Goal: Transaction & Acquisition: Purchase product/service

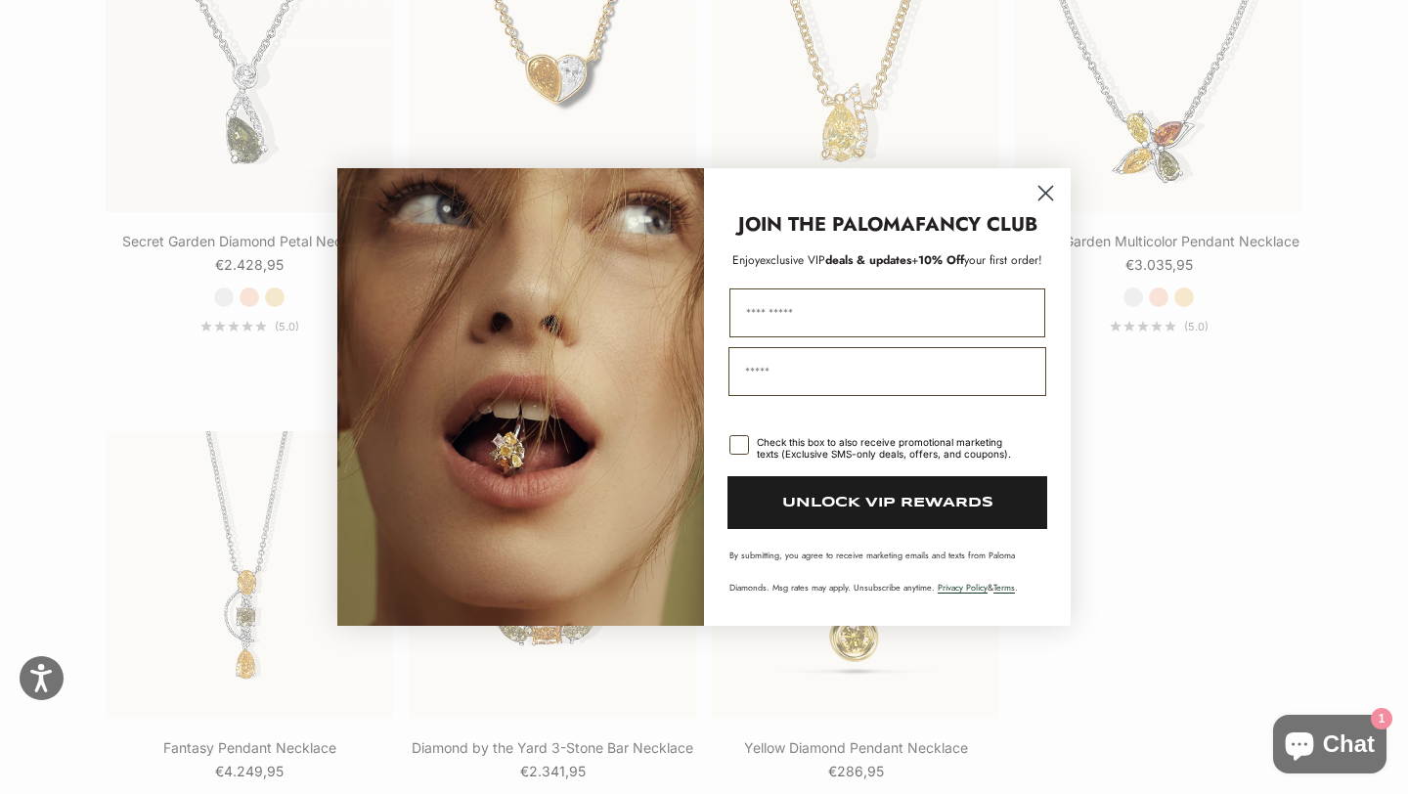
scroll to position [2398, 0]
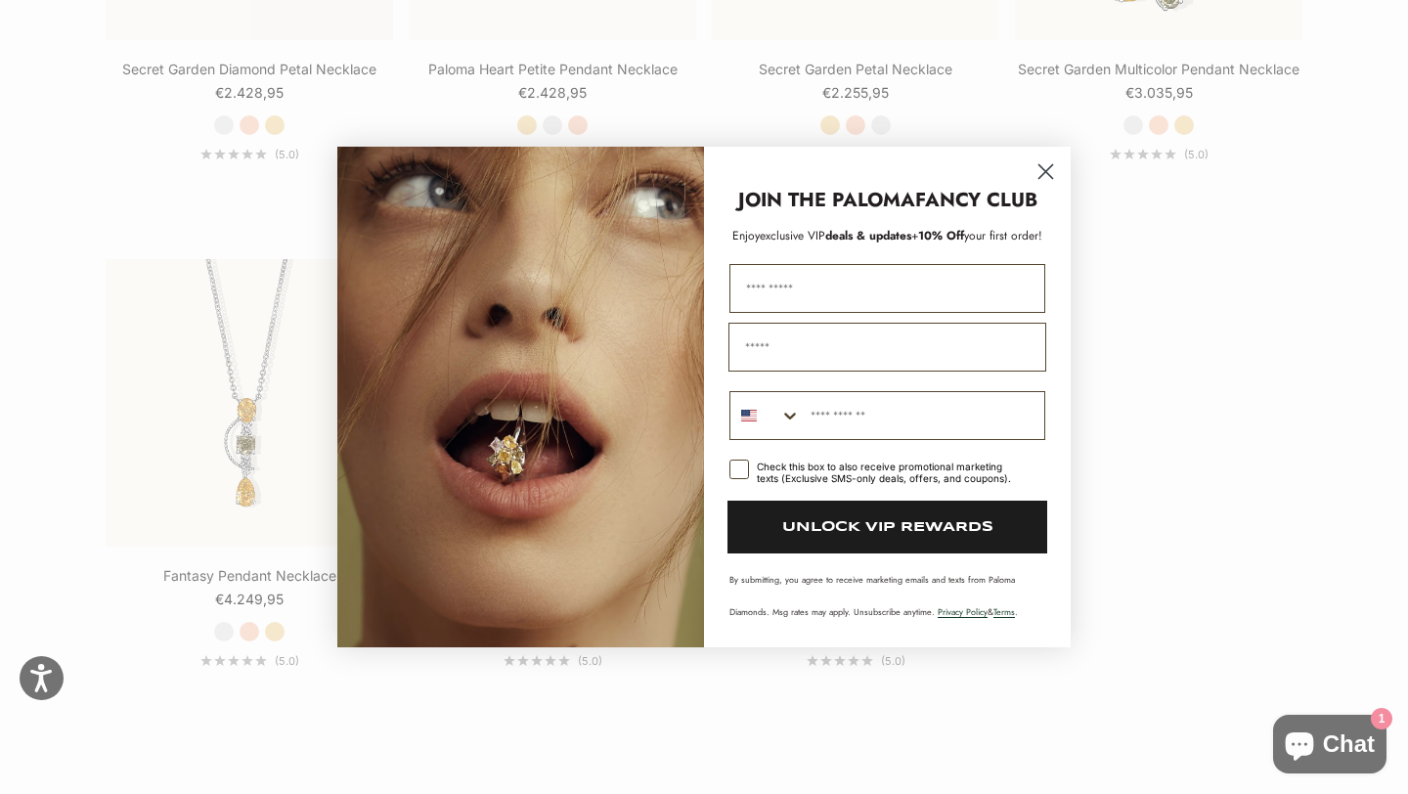
click at [1055, 170] on circle "Close dialog" at bounding box center [1045, 171] width 32 height 32
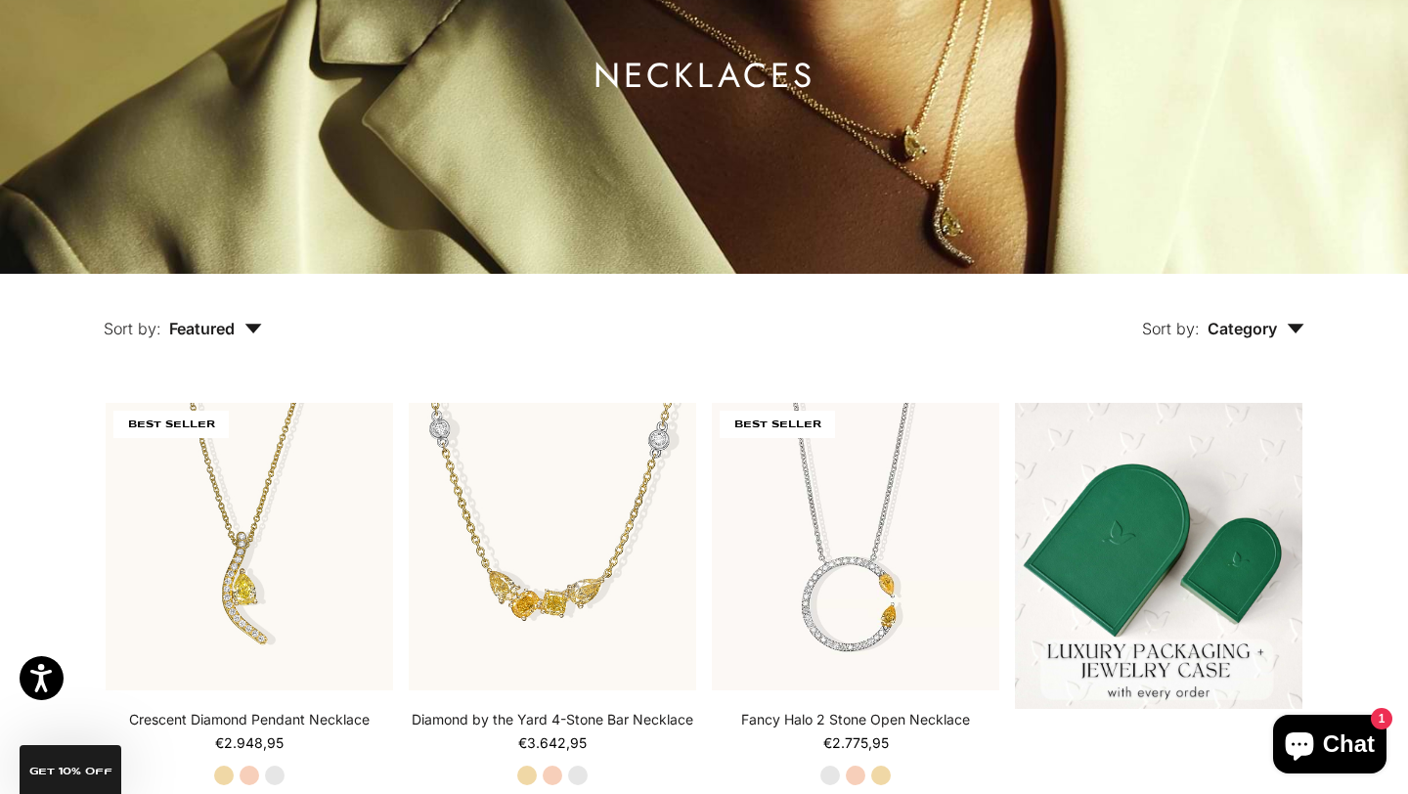
scroll to position [0, 0]
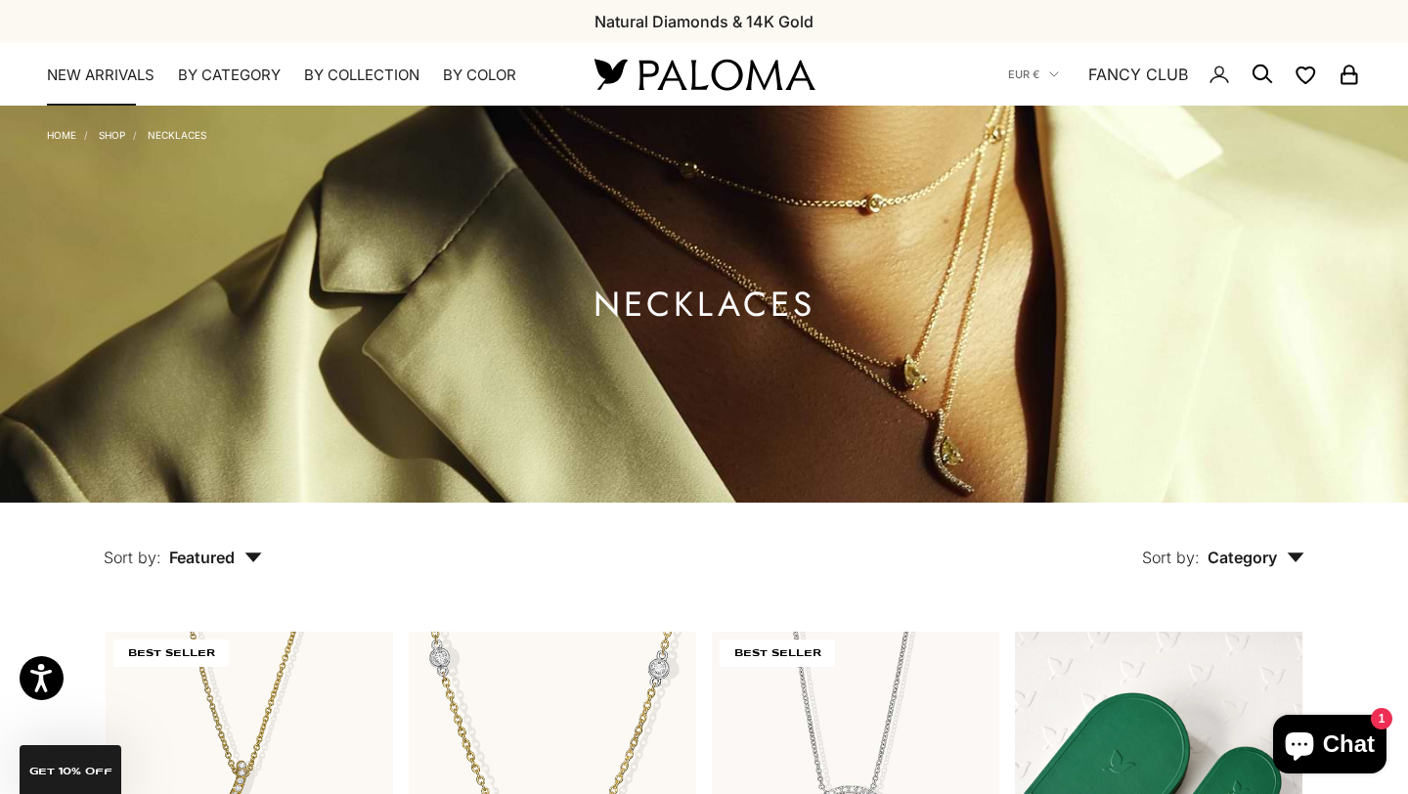
click at [101, 74] on link "NEW ARRIVALS" at bounding box center [101, 75] width 108 height 20
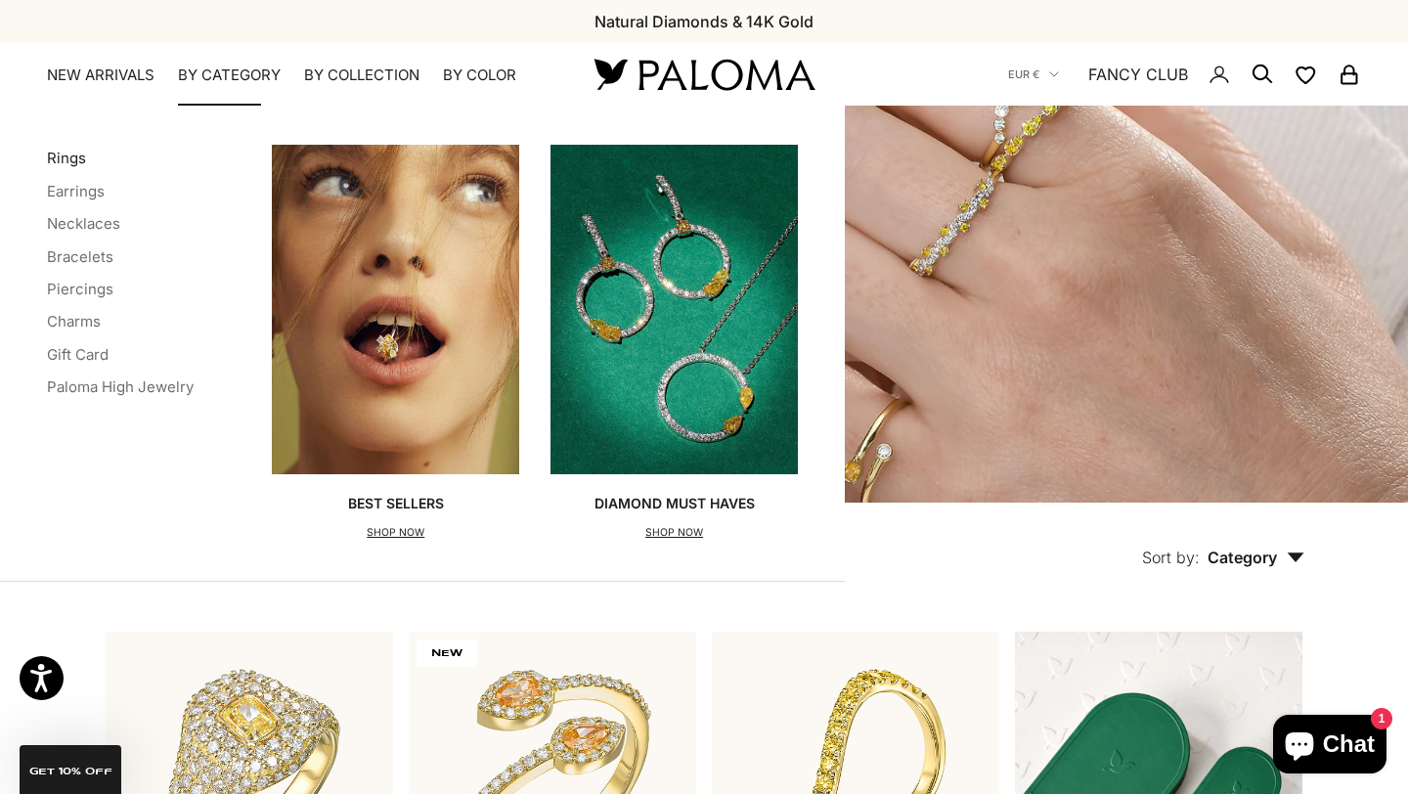
click at [71, 164] on link "Rings" at bounding box center [66, 158] width 39 height 19
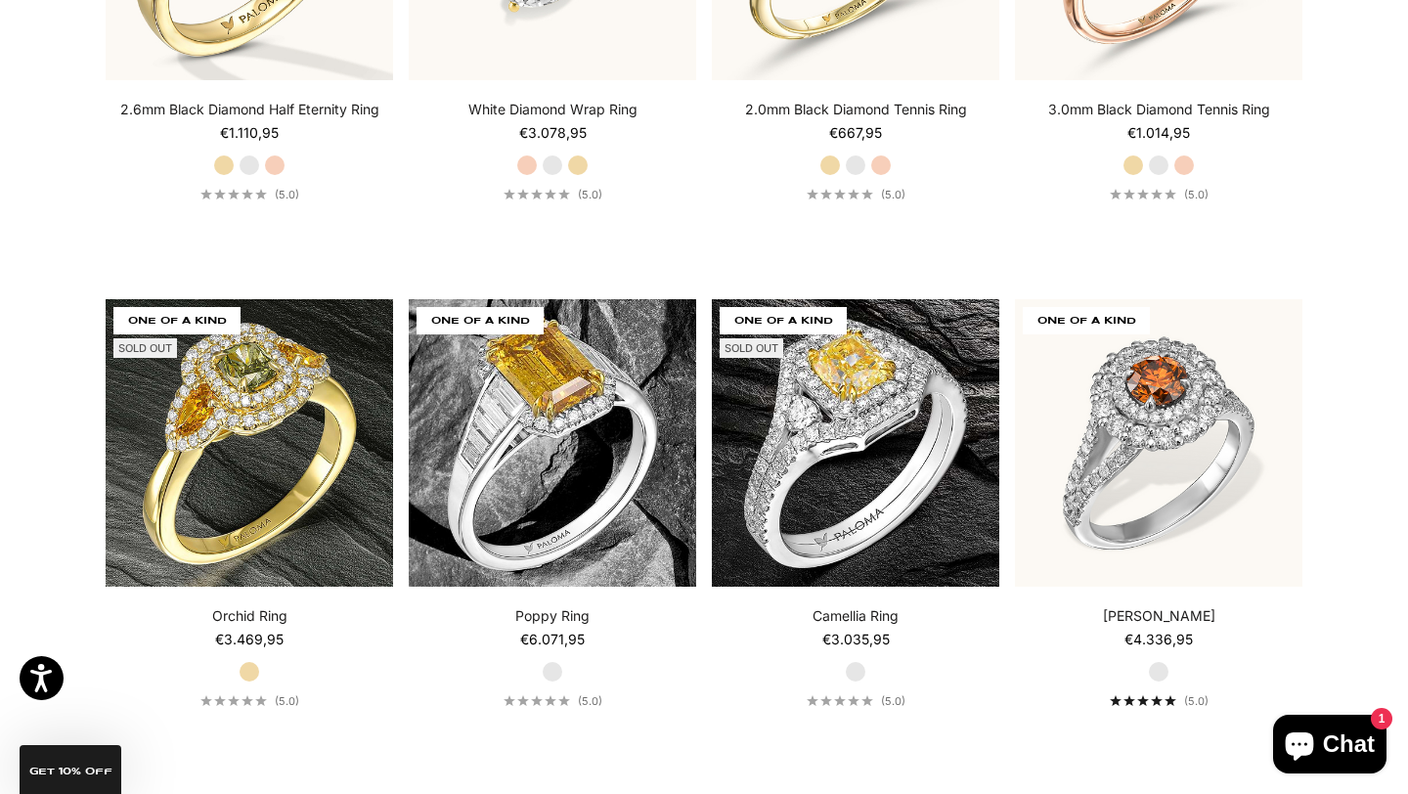
scroll to position [8102, 0]
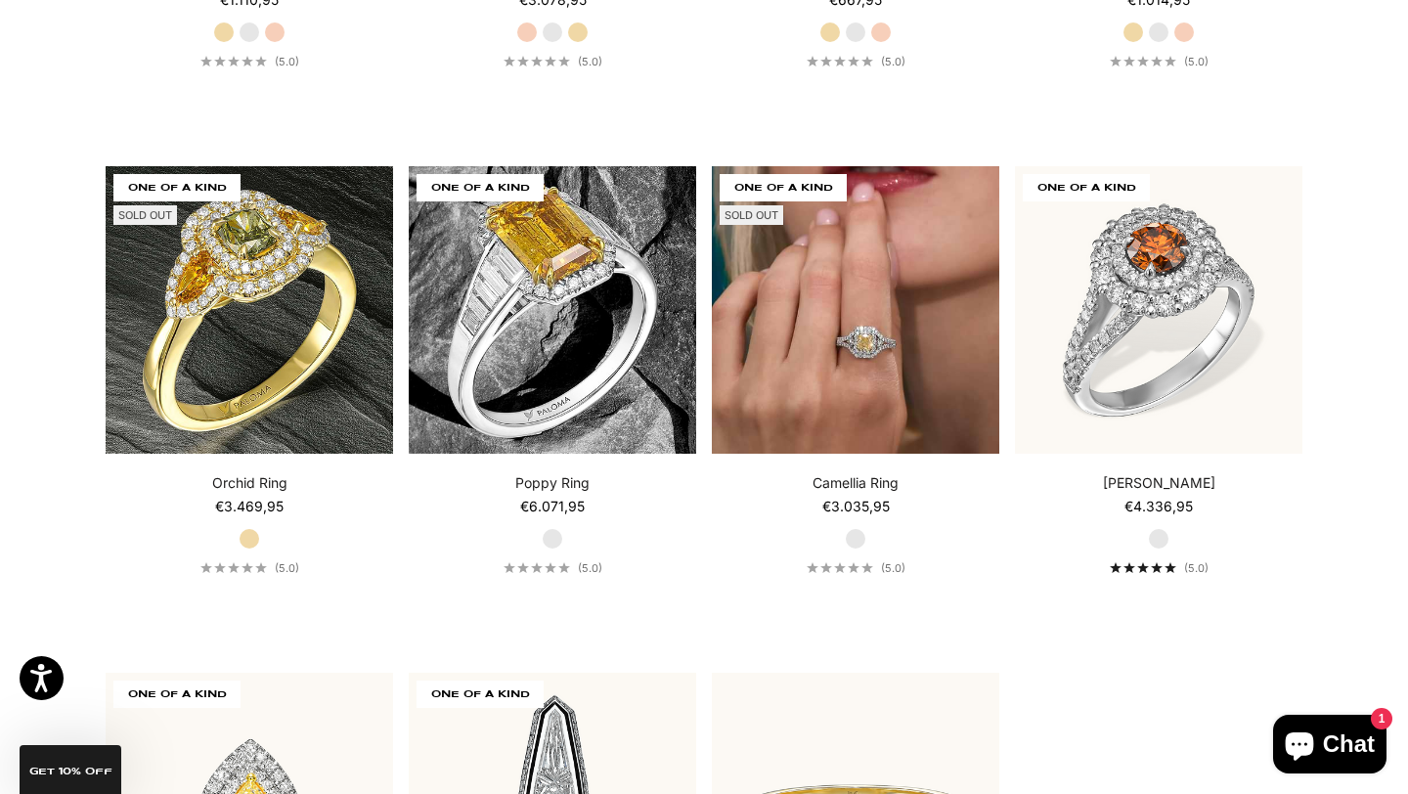
click at [894, 277] on img at bounding box center [855, 309] width 287 height 287
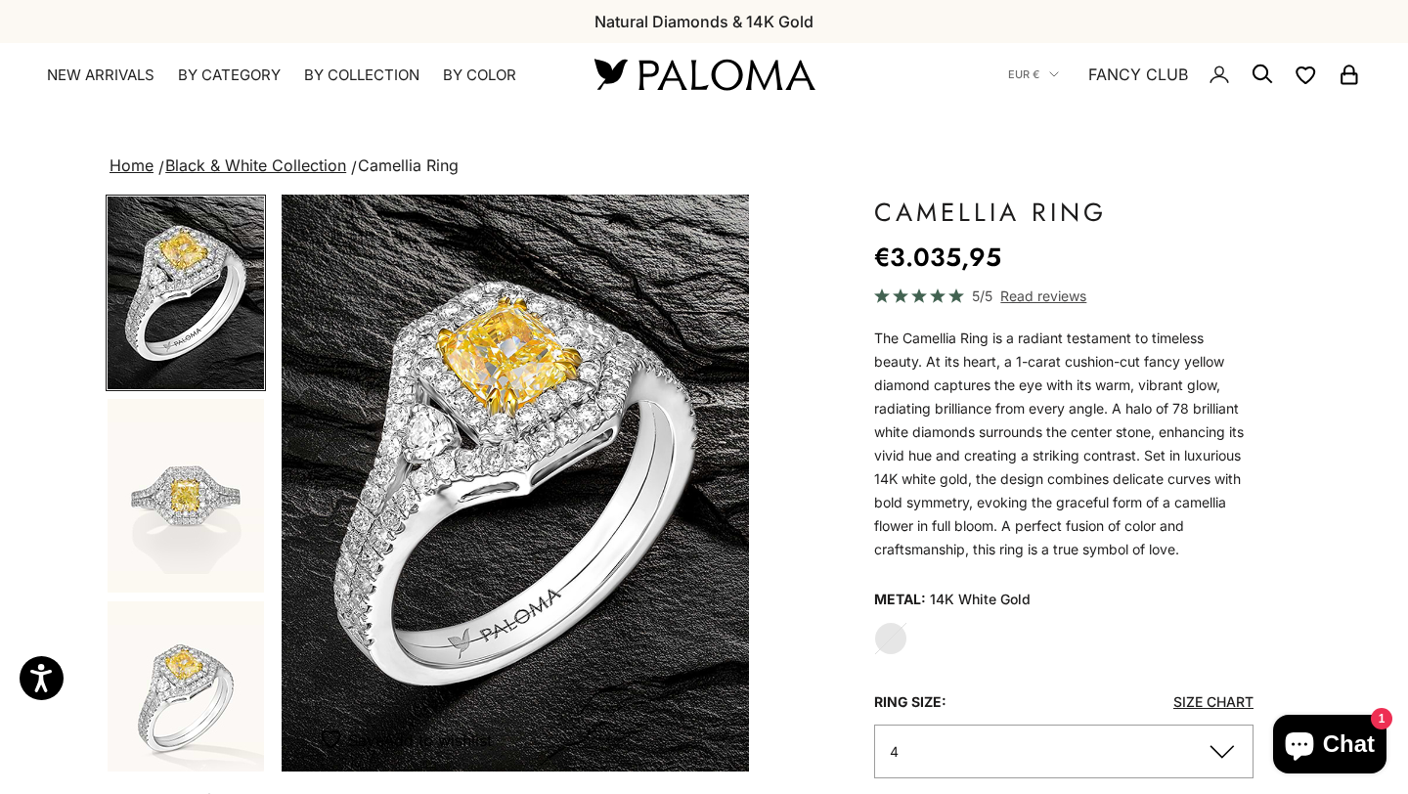
click at [202, 507] on img "Go to item 2" at bounding box center [186, 496] width 156 height 194
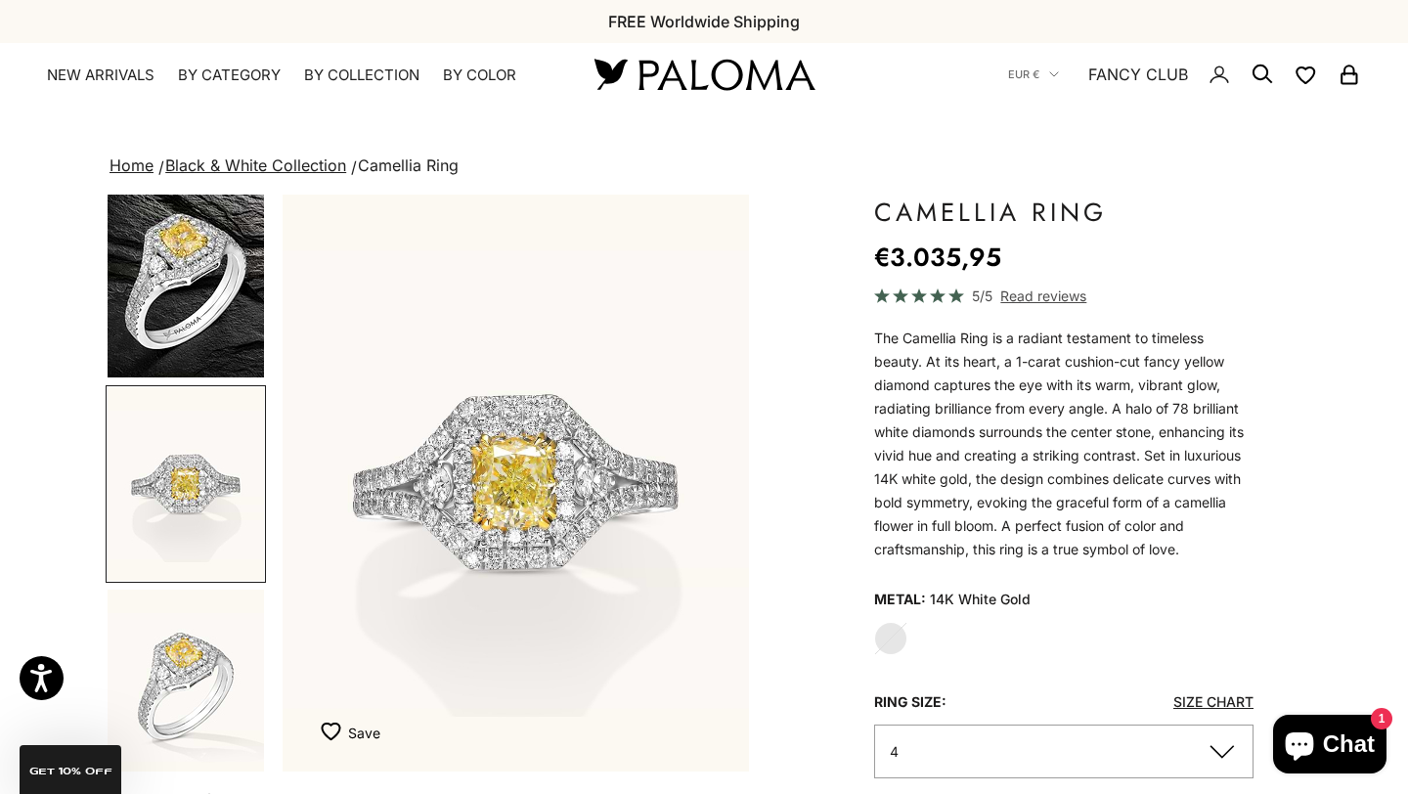
click at [181, 664] on img "Go to item 3" at bounding box center [186, 686] width 156 height 194
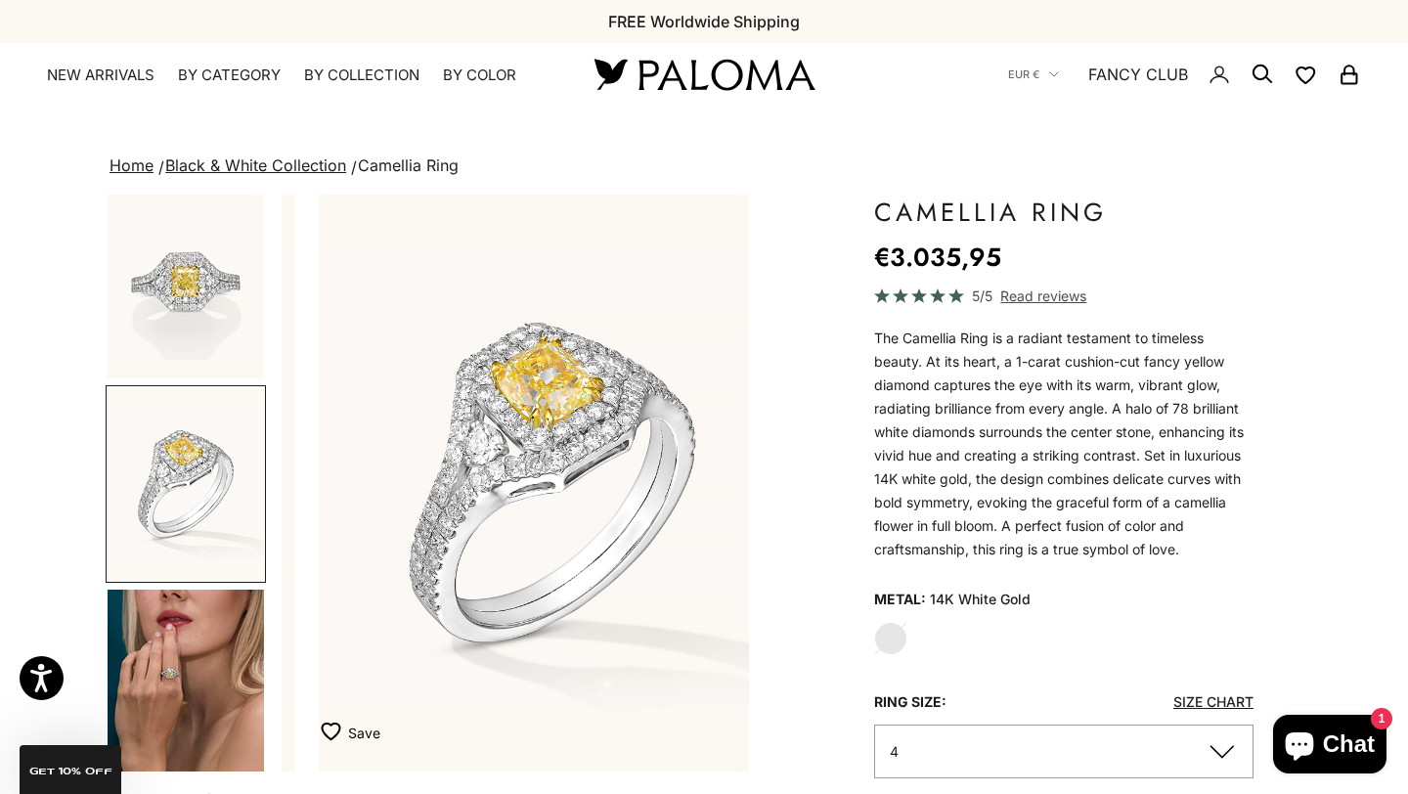
scroll to position [215, 0]
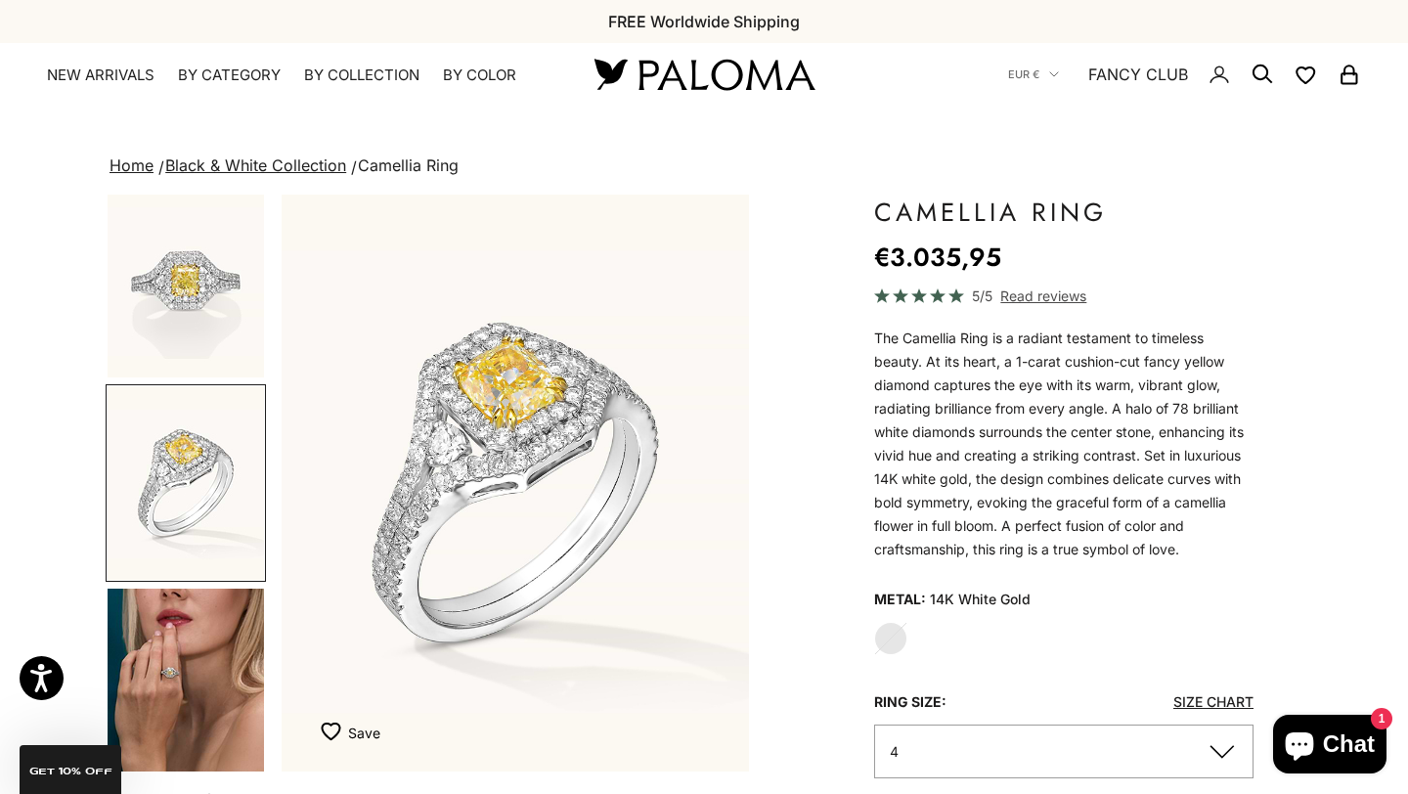
click at [181, 664] on img "Go to item 4" at bounding box center [186, 685] width 156 height 194
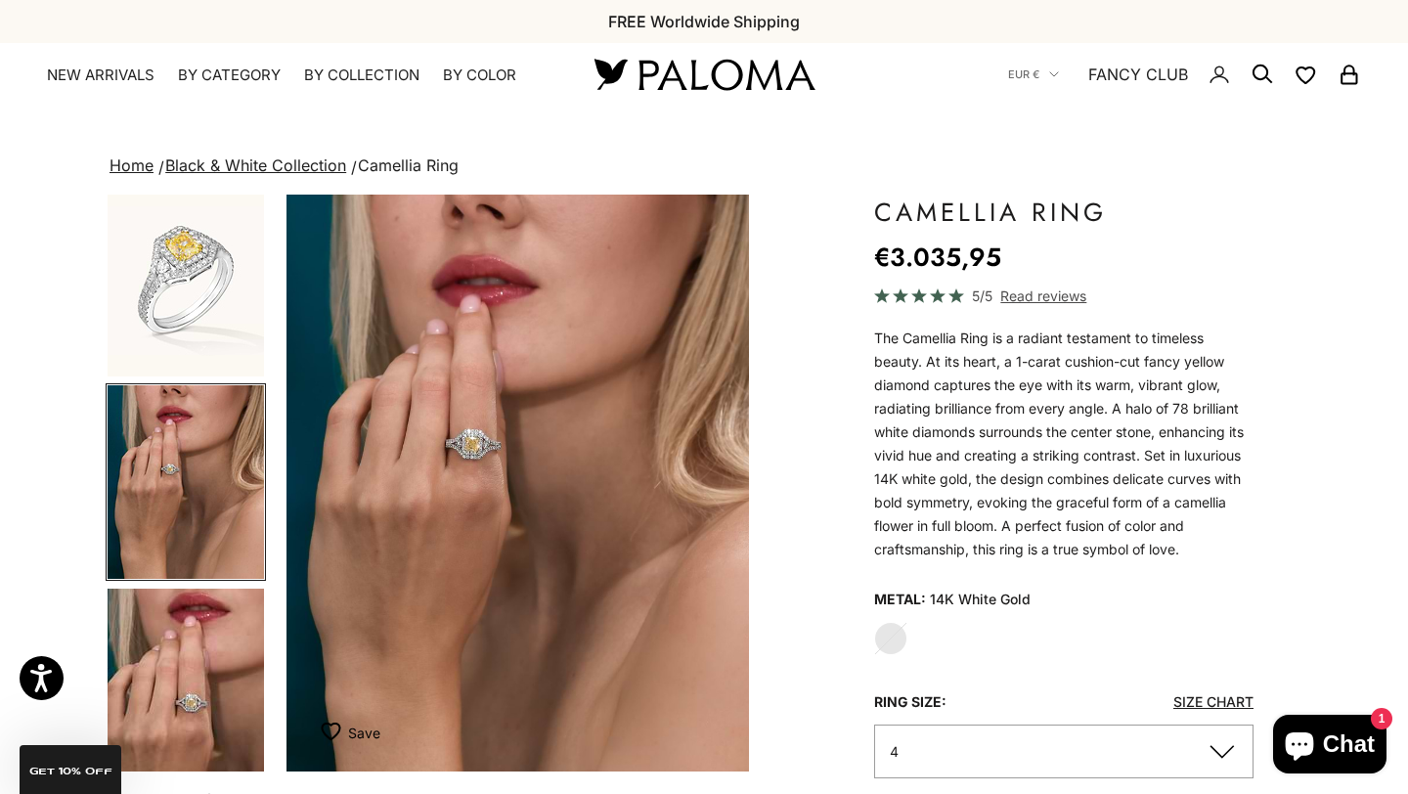
scroll to position [0, 1471]
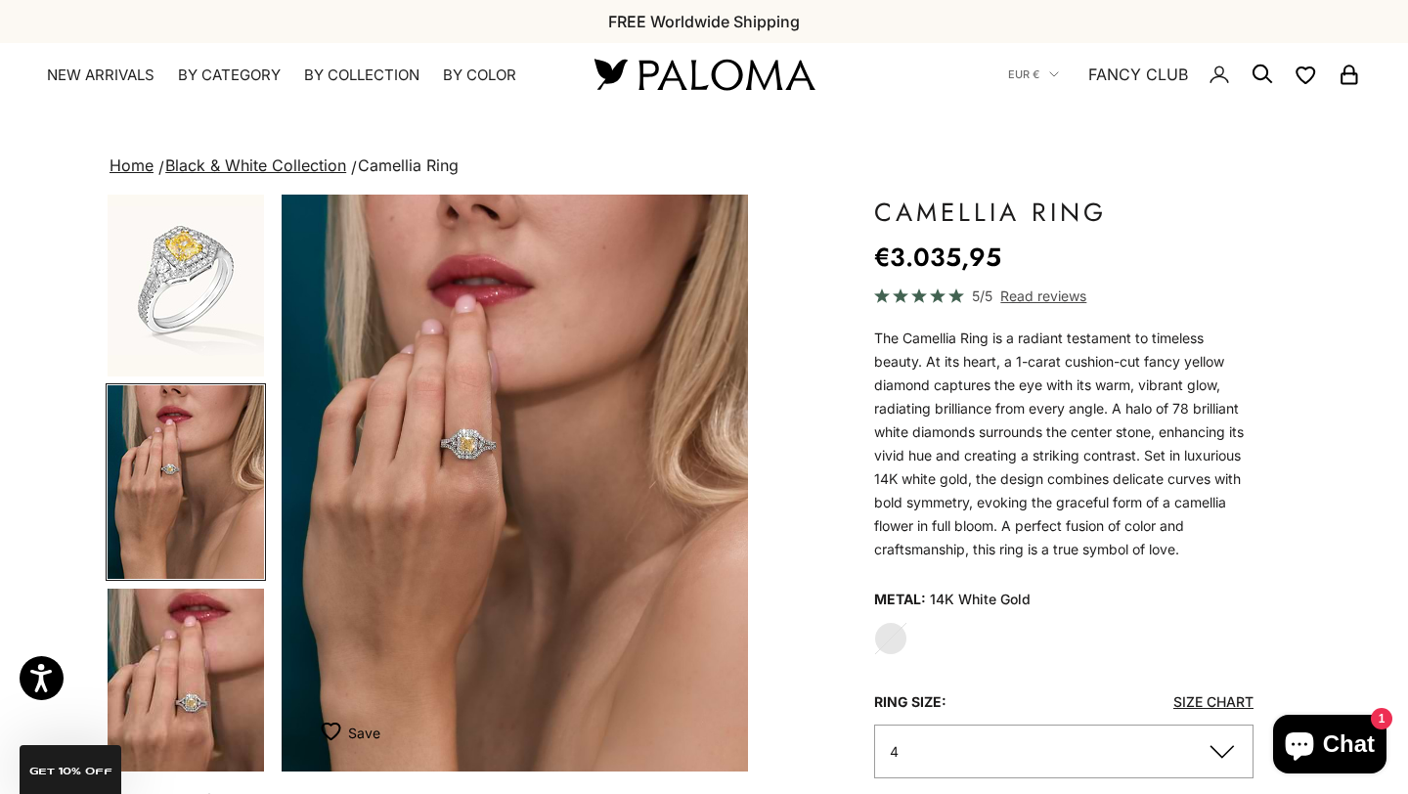
click at [490, 473] on img "Item 4 of 9" at bounding box center [515, 483] width 467 height 577
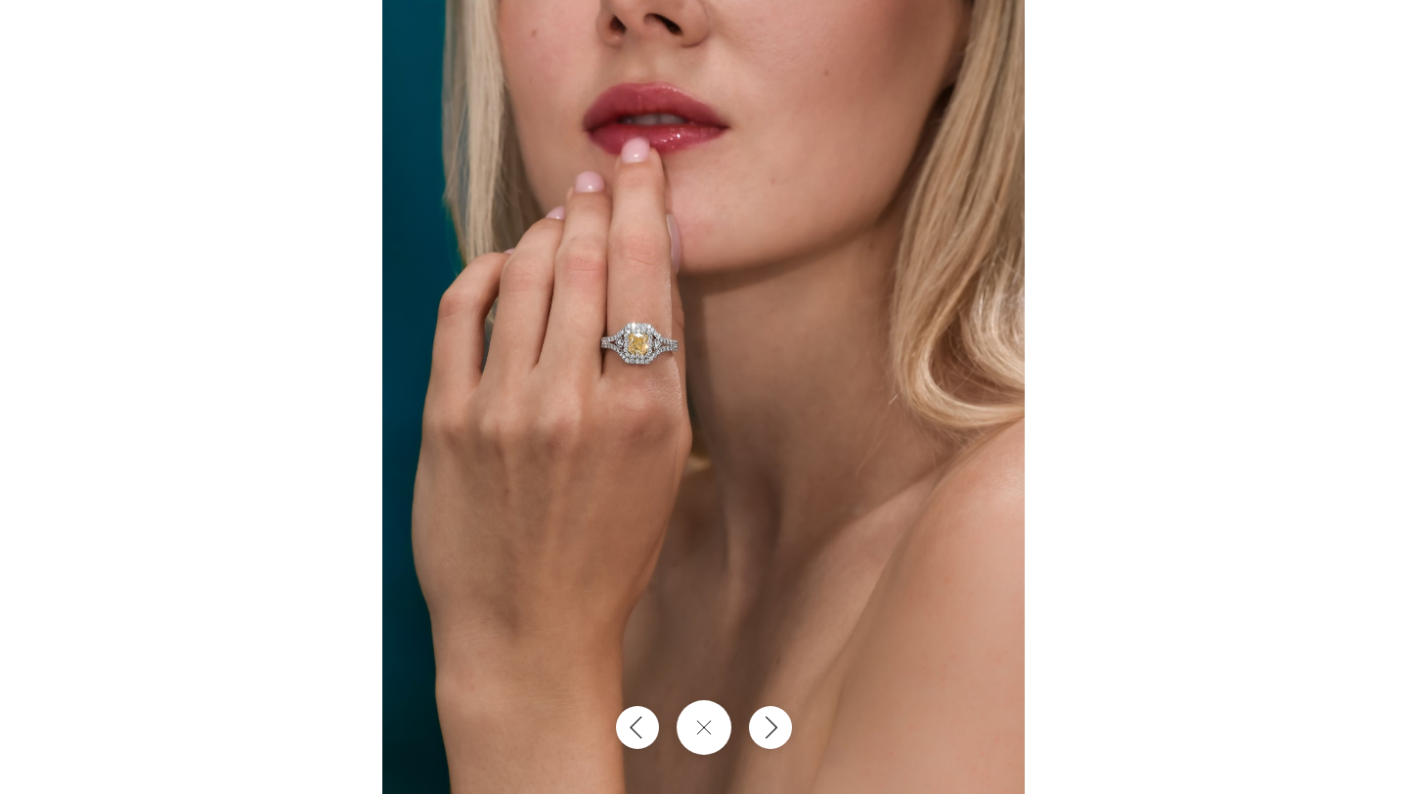
click at [687, 339] on img at bounding box center [703, 397] width 642 height 794
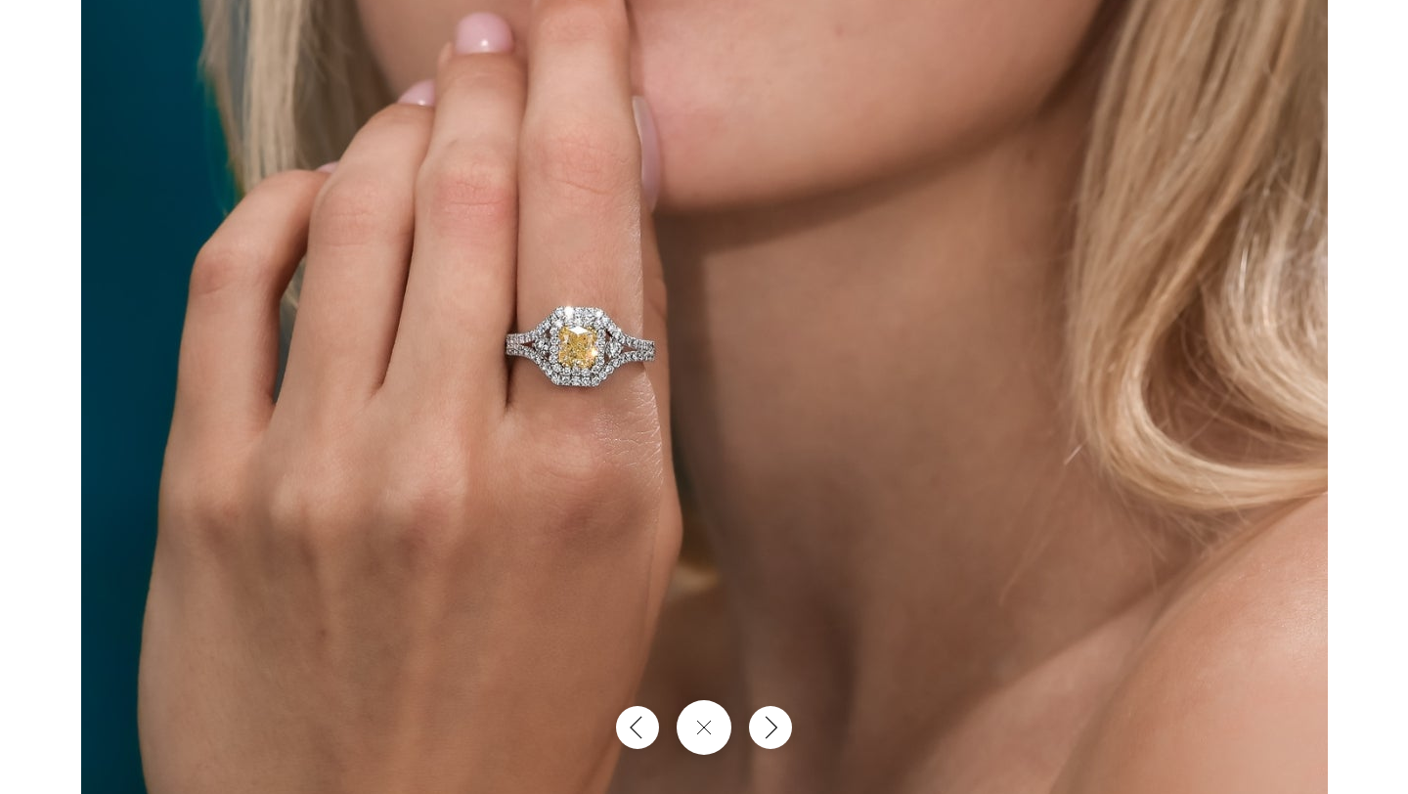
click at [687, 339] on img at bounding box center [704, 450] width 1246 height 1540
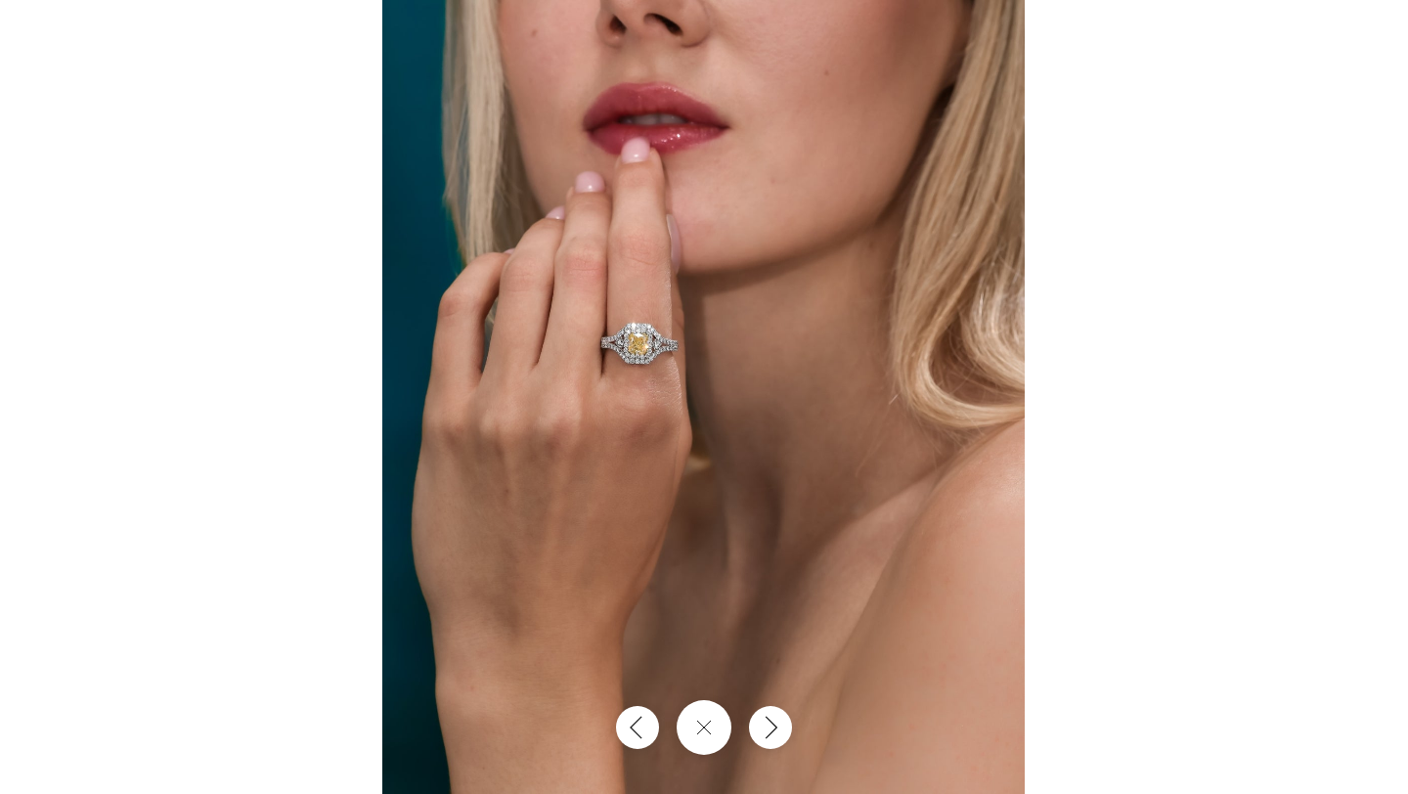
click at [728, 618] on img at bounding box center [703, 397] width 642 height 794
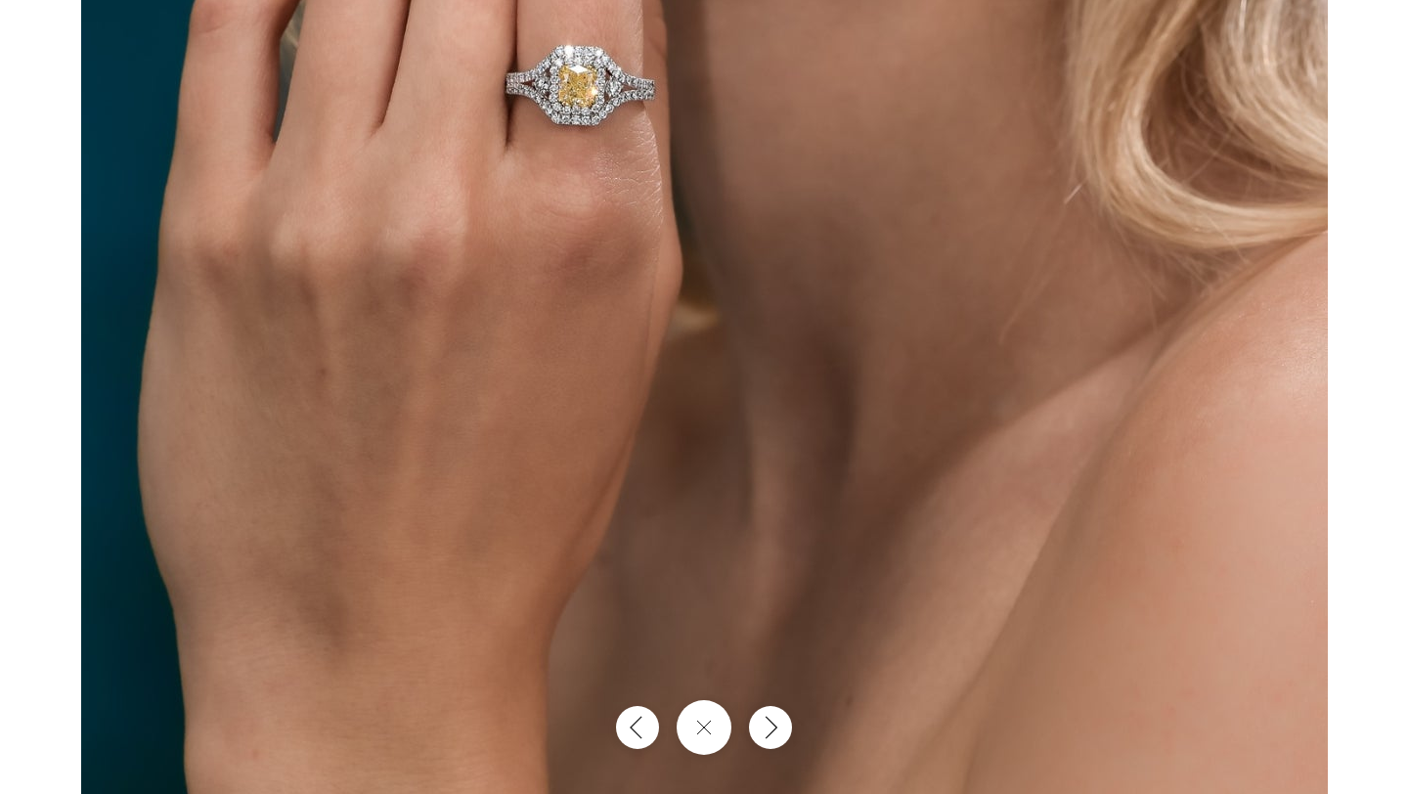
click at [766, 444] on img at bounding box center [704, 189] width 1246 height 1540
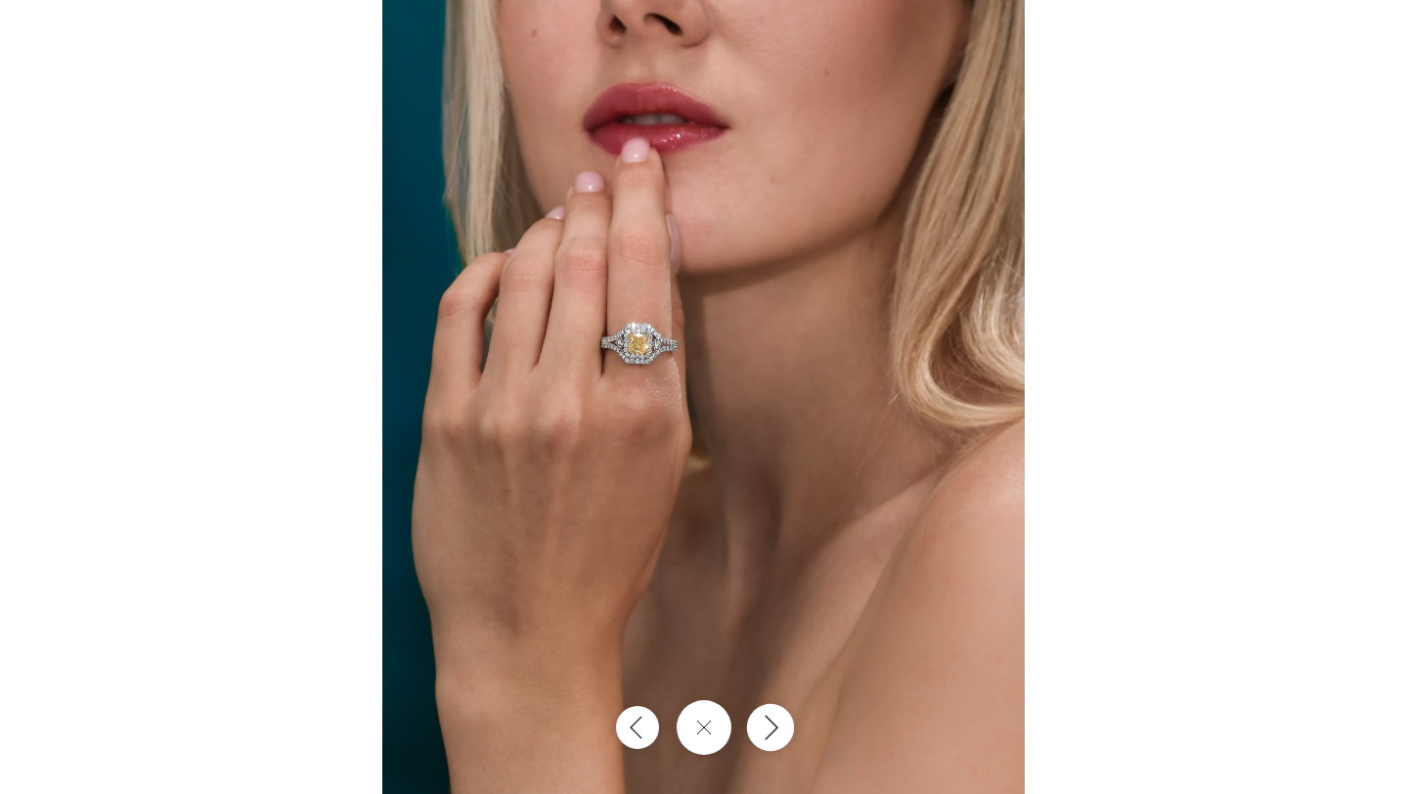
click at [766, 718] on icon "Next" at bounding box center [770, 727] width 23 height 26
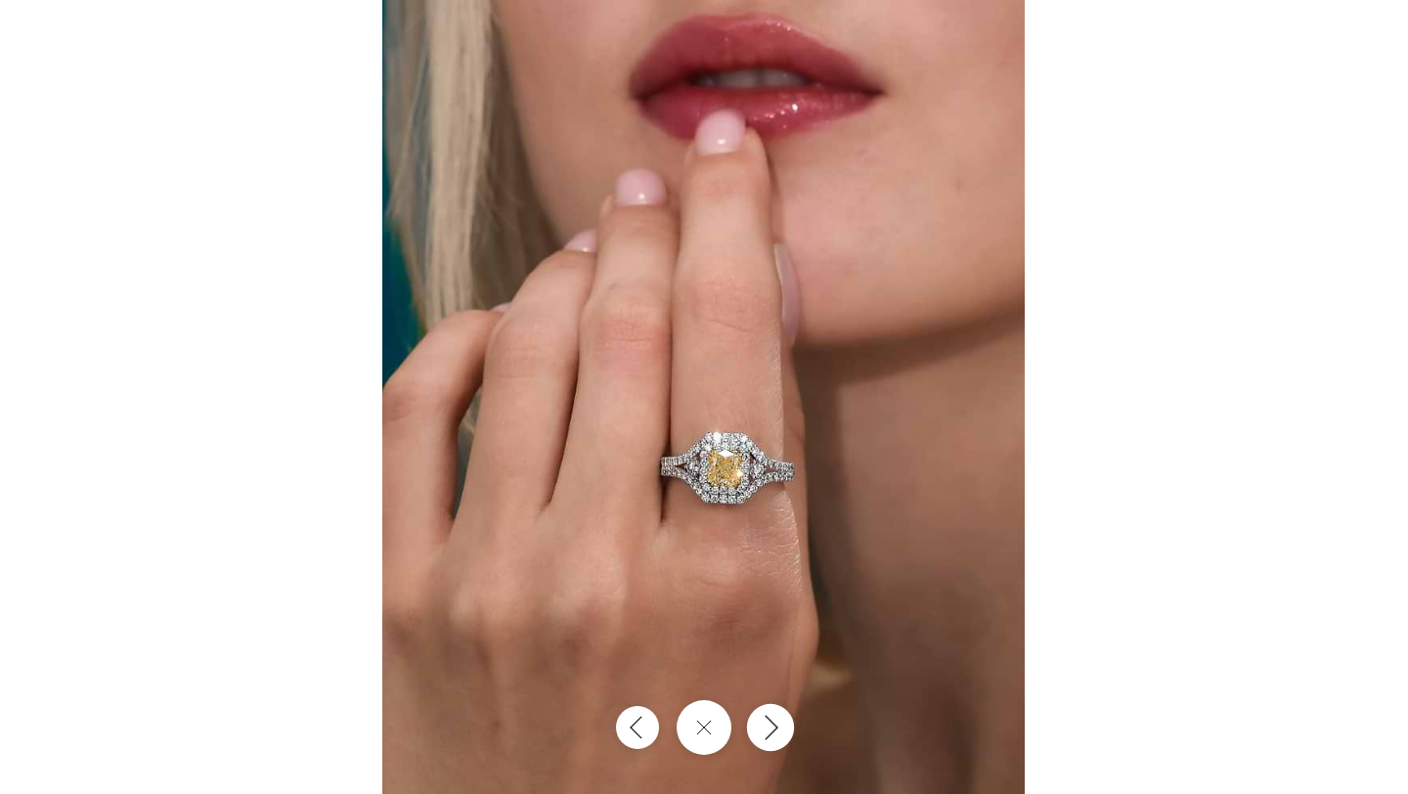
click at [766, 718] on icon "Next" at bounding box center [770, 727] width 23 height 26
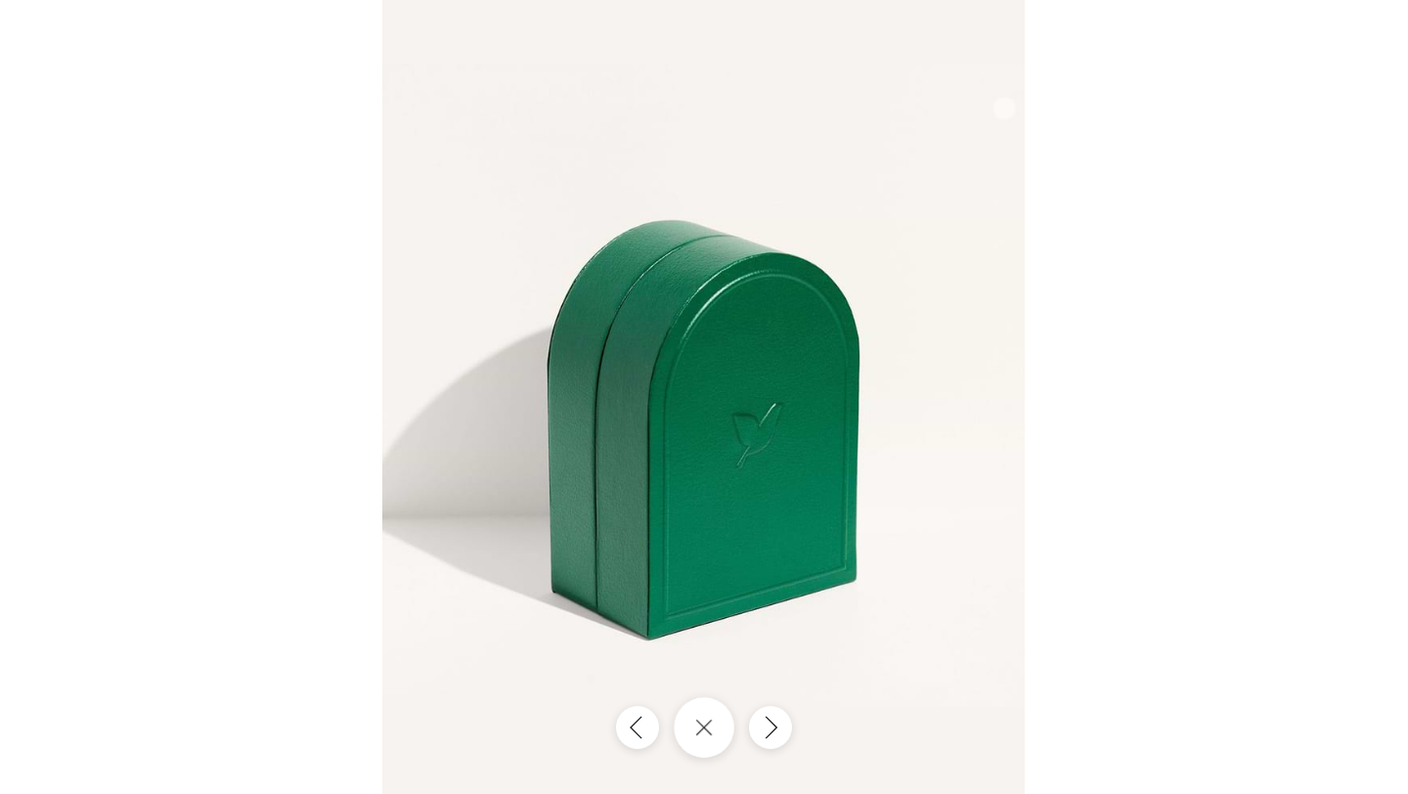
click at [700, 733] on button "Close gallery" at bounding box center [704, 727] width 61 height 61
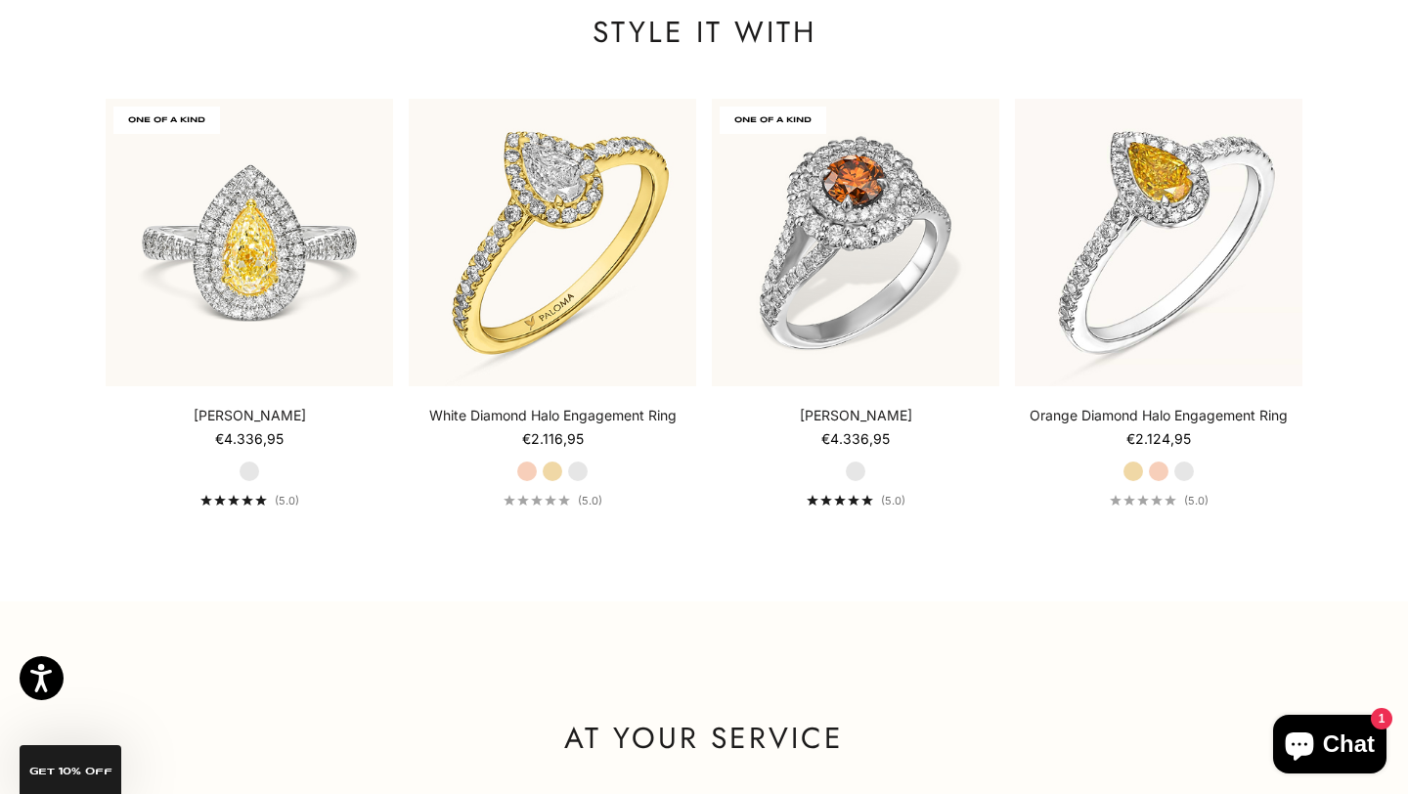
scroll to position [2289, 0]
